Goal: Book appointment/travel/reservation

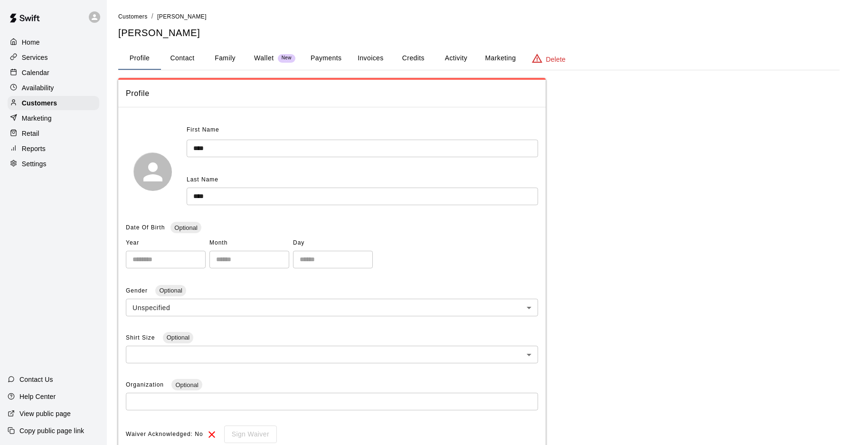
click at [47, 73] on p "Calendar" at bounding box center [36, 72] width 28 height 9
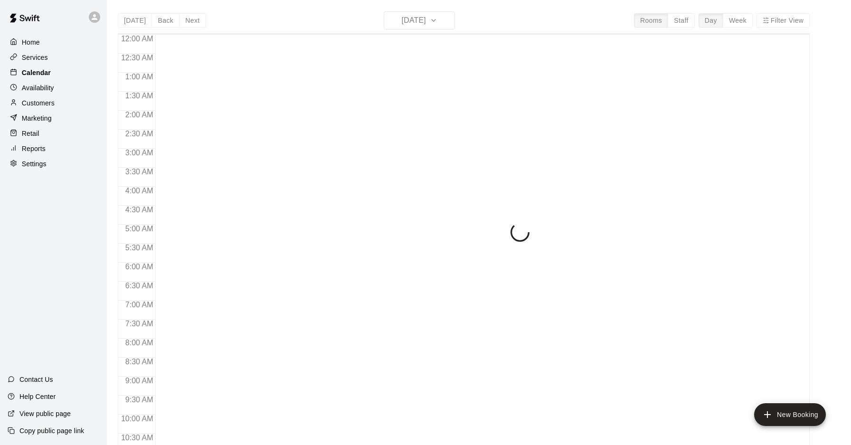
scroll to position [490, 0]
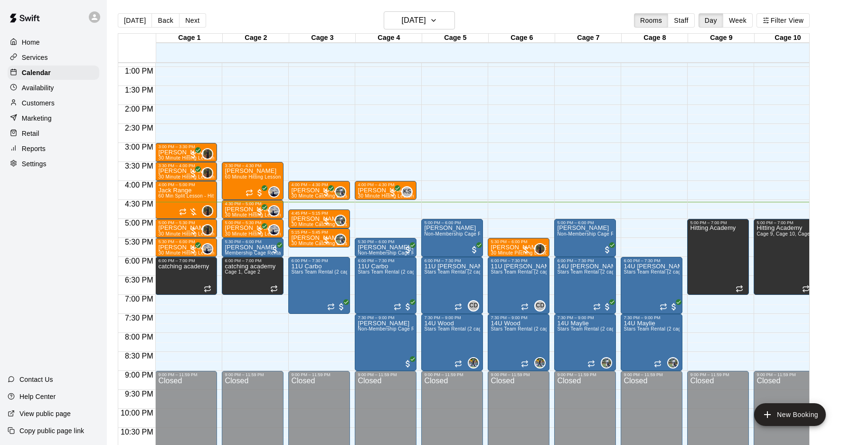
click at [252, 299] on div "12:00 AM – 10:00 AM Closed 3:30 PM – 4:30 PM [PERSON_NAME] 60 Minute Hitting Le…" at bounding box center [253, 29] width 62 height 912
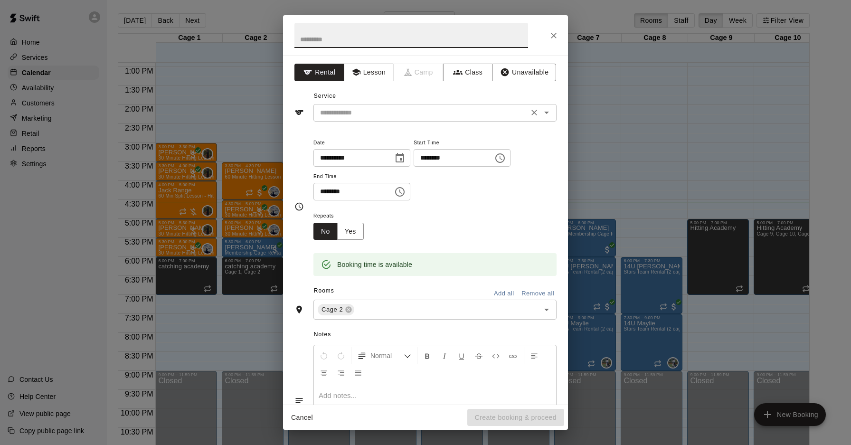
click at [425, 113] on input "text" at bounding box center [420, 113] width 209 height 12
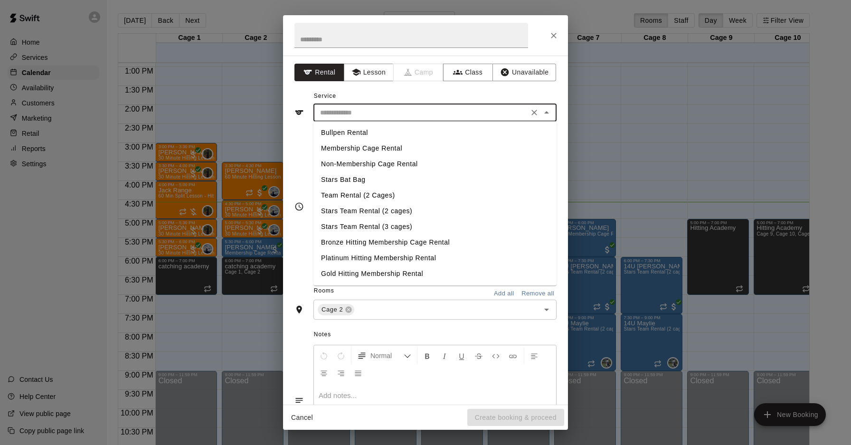
click at [362, 150] on li "Membership Cage Rental" at bounding box center [434, 149] width 243 height 16
type input "**********"
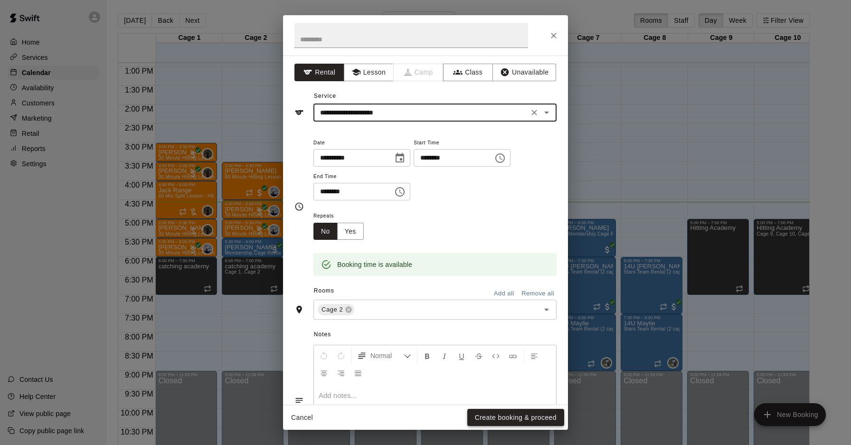
click at [493, 415] on button "Create booking & proceed" at bounding box center [515, 418] width 97 height 18
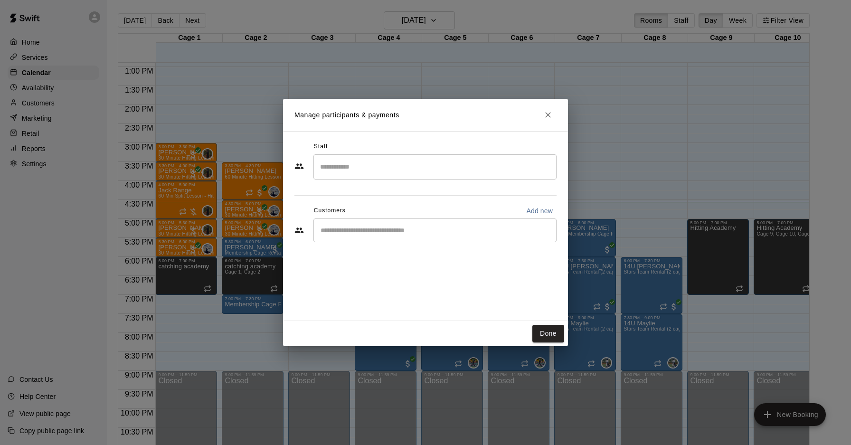
click at [369, 169] on input "Search staff" at bounding box center [435, 167] width 235 height 17
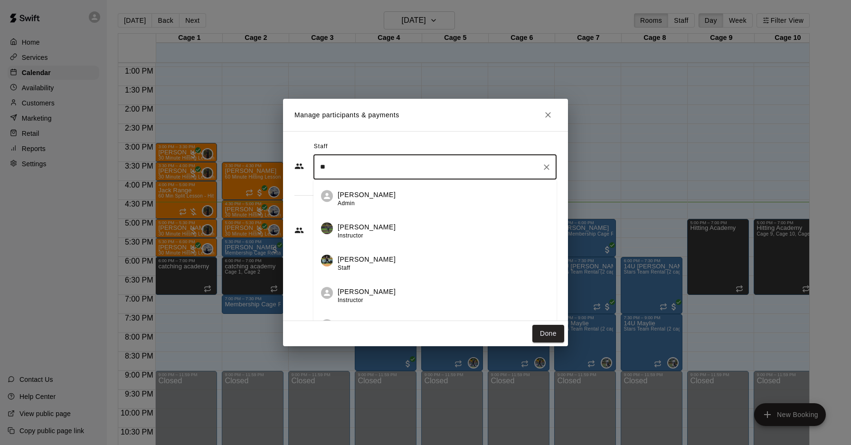
type input "*"
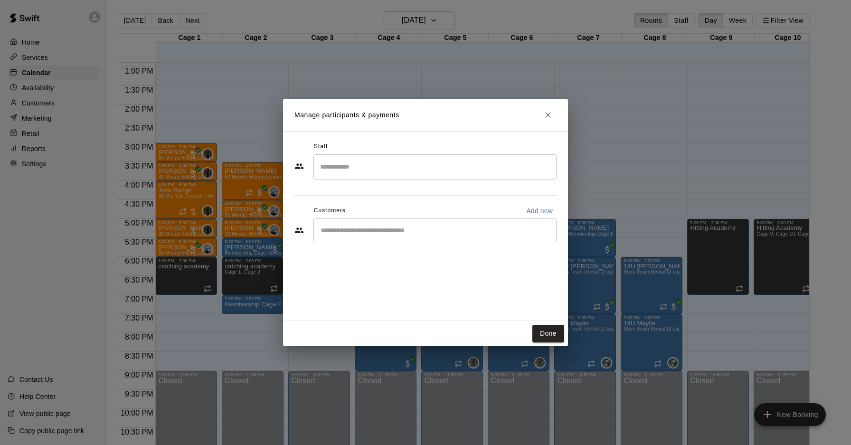
click at [412, 148] on div "Staff" at bounding box center [425, 146] width 262 height 15
click at [394, 226] on input "Start typing to search customers..." at bounding box center [435, 230] width 235 height 9
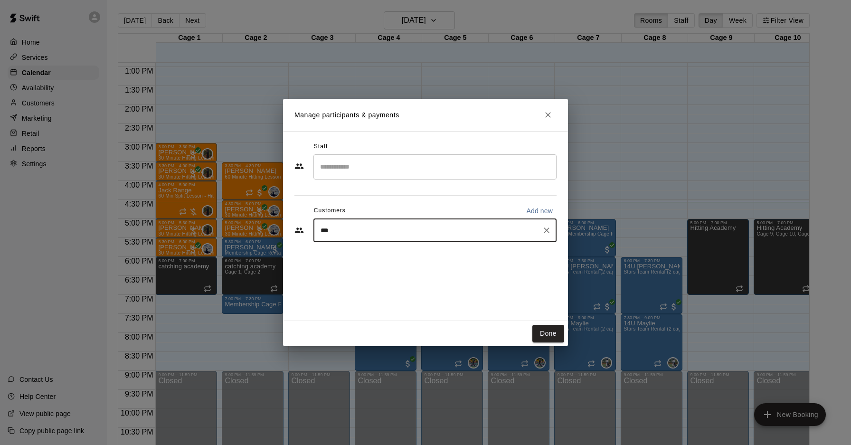
type input "****"
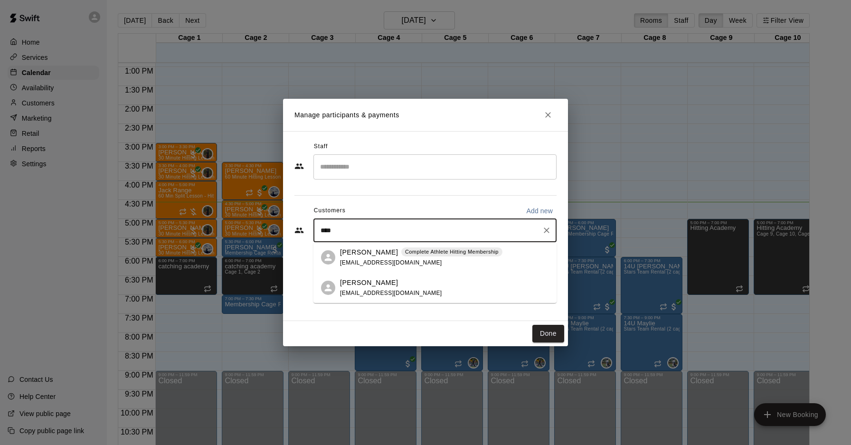
click at [354, 261] on span "[EMAIL_ADDRESS][DOMAIN_NAME]" at bounding box center [391, 262] width 102 height 7
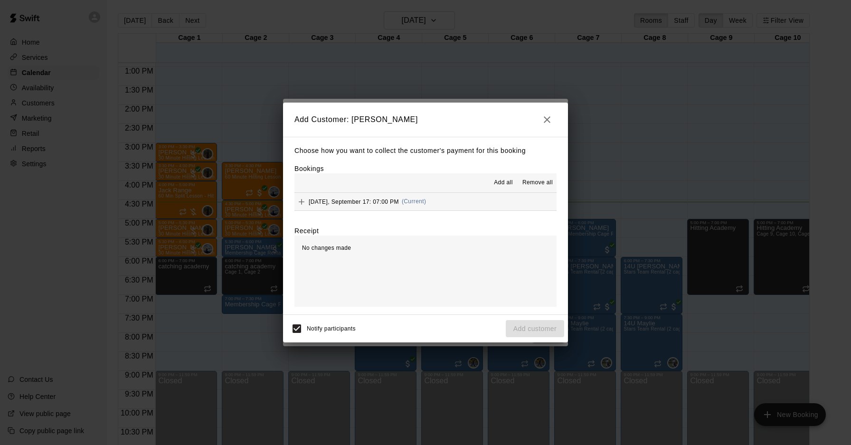
click at [365, 195] on div "[DATE], September 17: 07:00 PM (Current)" at bounding box center [360, 202] width 132 height 14
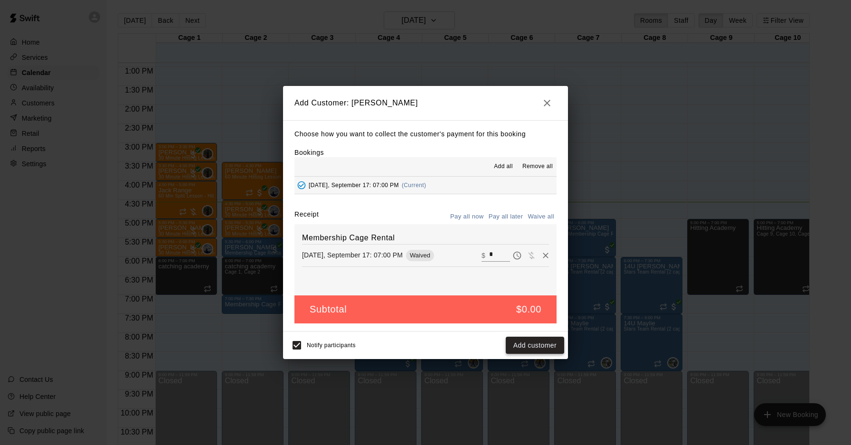
click at [532, 348] on button "Add customer" at bounding box center [535, 346] width 58 height 18
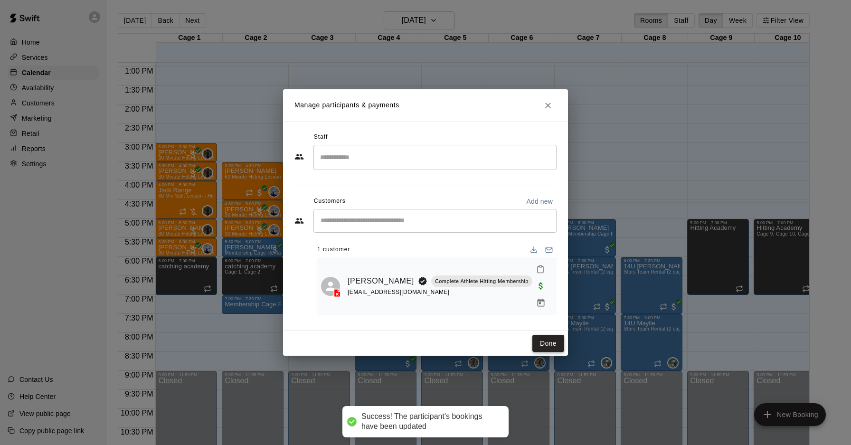
click at [540, 335] on button "Done" at bounding box center [548, 344] width 32 height 18
